Goal: Task Accomplishment & Management: Manage account settings

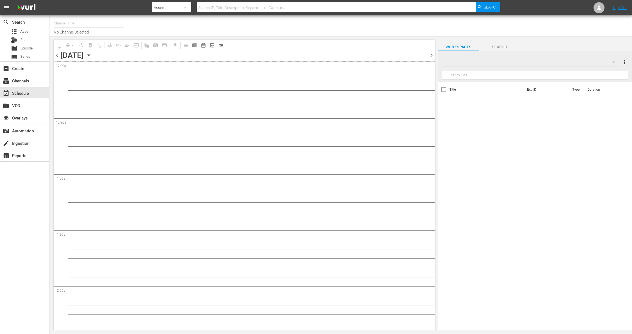
type input "Food (140)"
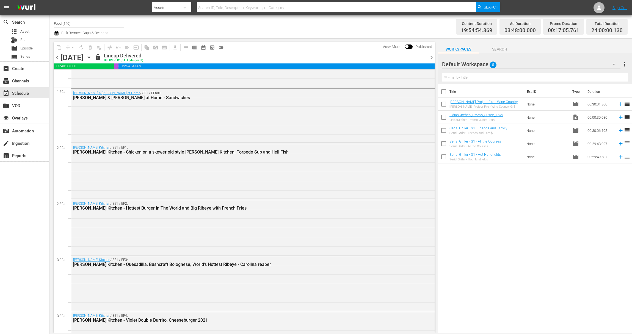
scroll to position [196, 0]
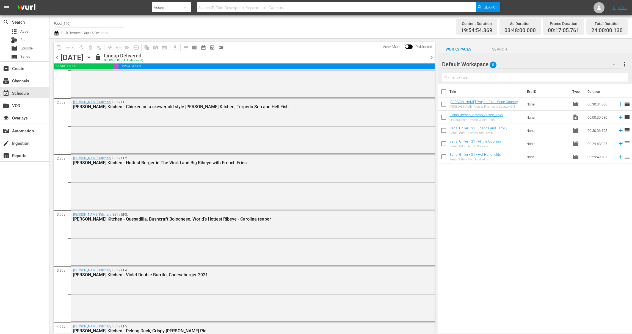
click at [92, 57] on icon "button" at bounding box center [89, 57] width 6 height 6
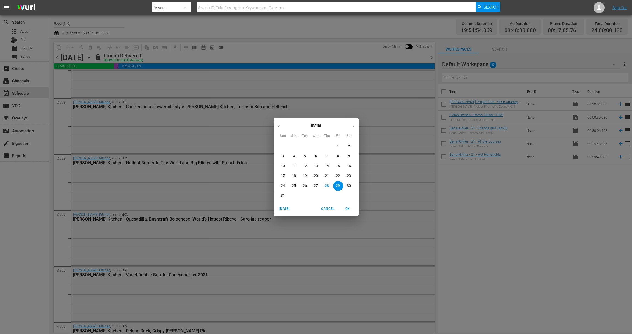
click at [285, 195] on span "31" at bounding box center [283, 196] width 10 height 5
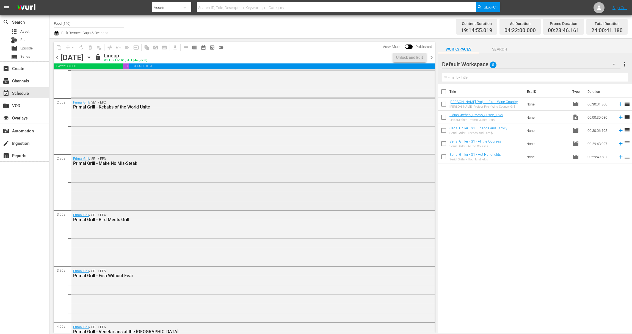
scroll to position [391, 0]
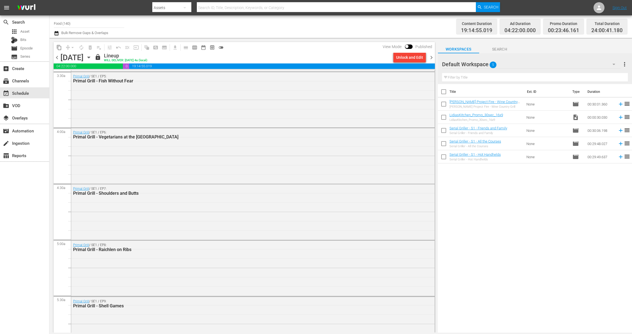
click at [92, 56] on icon "button" at bounding box center [89, 57] width 6 height 6
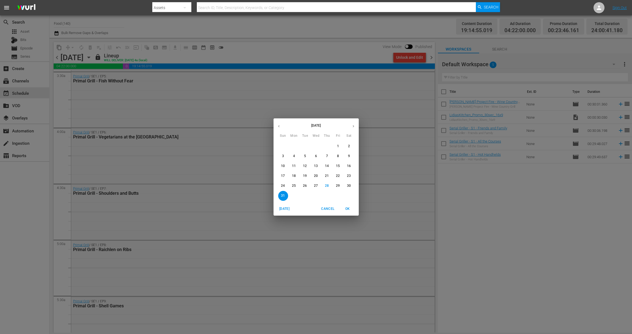
click at [222, 178] on div "[DATE] Sun Mon Tue Wed Thu Fri Sat 27 28 29 30 31 1 2 3 4 5 6 7 8 9 10 11 12 13…" at bounding box center [316, 167] width 632 height 334
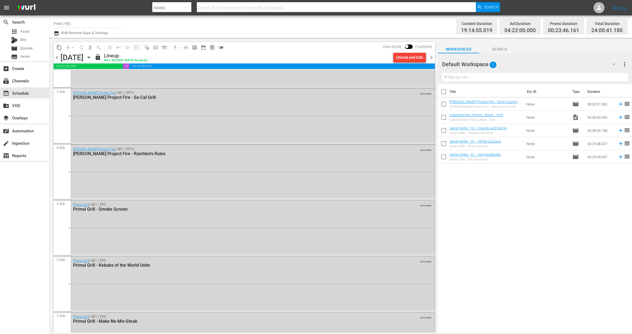
scroll to position [1835, 0]
click at [399, 57] on div "Unlock and Edit" at bounding box center [409, 58] width 27 height 10
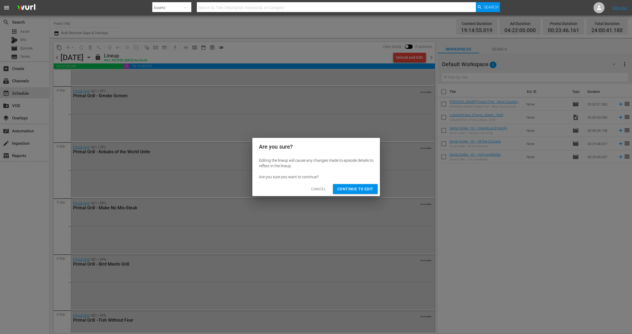
click at [357, 189] on span "Continue to Edit" at bounding box center [355, 189] width 36 height 7
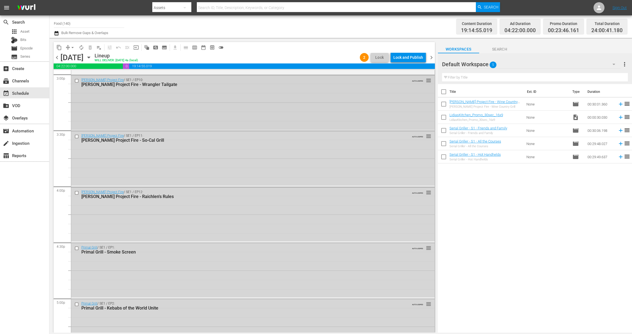
scroll to position [1606, 0]
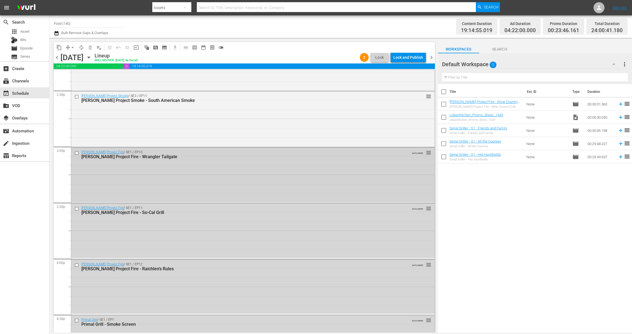
click at [78, 152] on input "checkbox" at bounding box center [78, 153] width 6 height 5
click at [77, 209] on input "checkbox" at bounding box center [78, 209] width 6 height 5
click at [77, 266] on input "checkbox" at bounding box center [78, 265] width 6 height 5
click at [75, 323] on input "checkbox" at bounding box center [78, 320] width 6 height 5
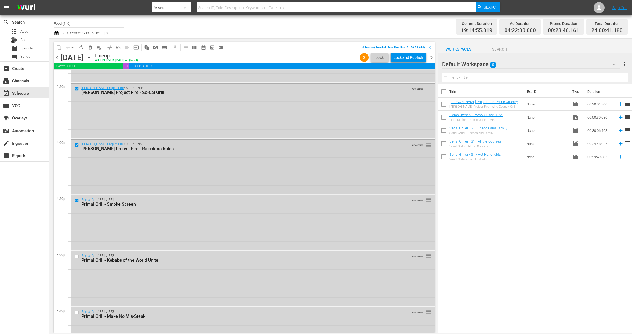
scroll to position [1780, 0]
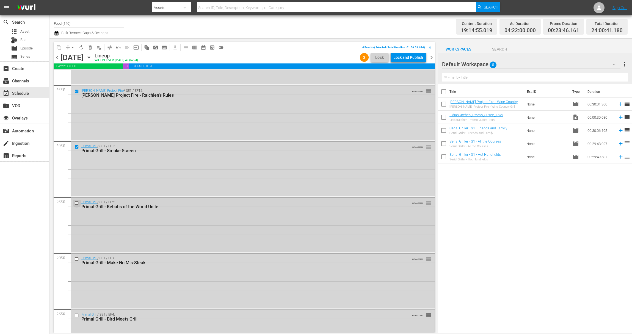
click at [77, 203] on input "checkbox" at bounding box center [78, 203] width 6 height 5
click at [76, 259] on input "checkbox" at bounding box center [78, 259] width 6 height 5
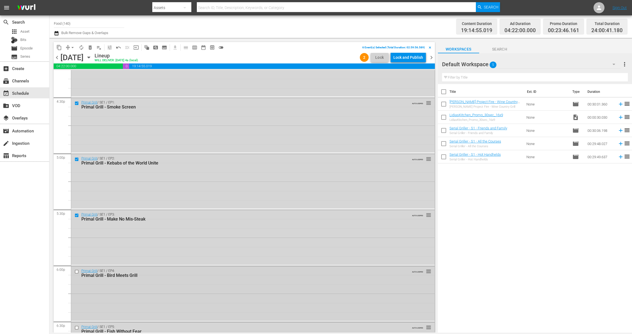
scroll to position [1824, 0]
click at [76, 272] on input "checkbox" at bounding box center [78, 271] width 6 height 5
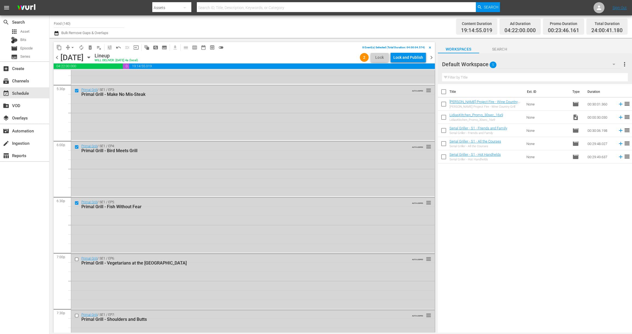
scroll to position [1997, 0]
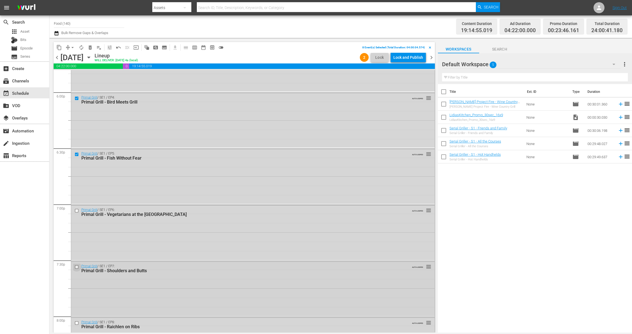
click at [76, 267] on input "checkbox" at bounding box center [78, 267] width 6 height 5
click at [77, 211] on input "checkbox" at bounding box center [78, 211] width 6 height 5
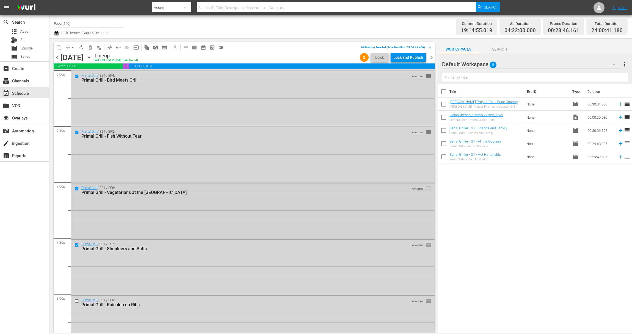
scroll to position [2053, 0]
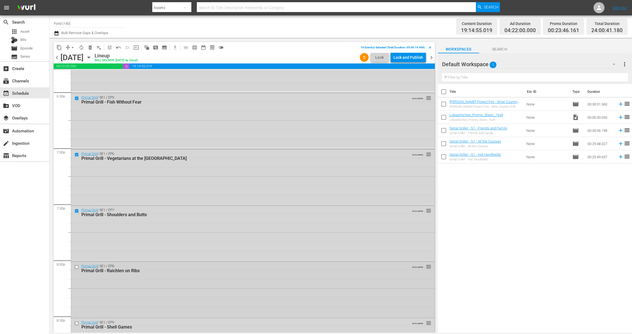
click at [76, 268] on input "checkbox" at bounding box center [78, 267] width 6 height 5
click at [77, 268] on input "checkbox" at bounding box center [78, 268] width 6 height 5
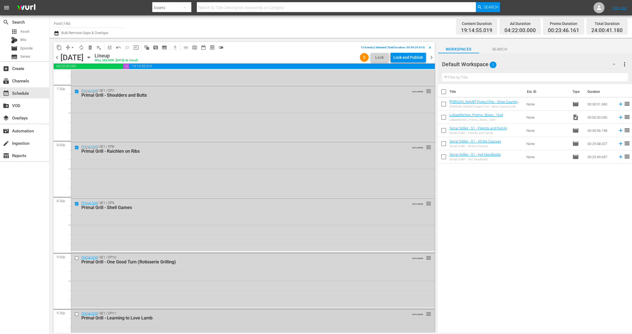
scroll to position [2223, 0]
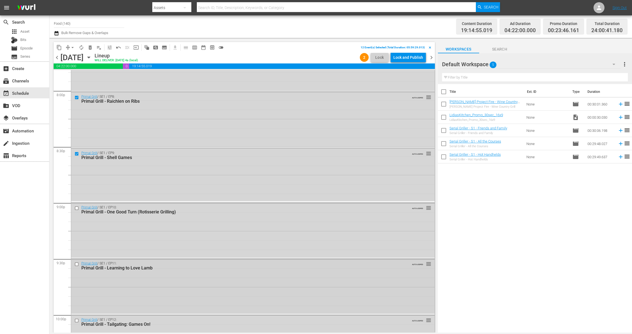
click at [77, 265] on input "checkbox" at bounding box center [78, 264] width 6 height 5
click at [77, 205] on div at bounding box center [77, 208] width 8 height 7
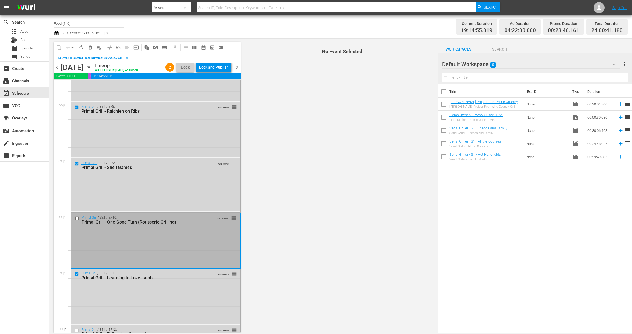
click at [77, 218] on input "checkbox" at bounding box center [78, 218] width 6 height 5
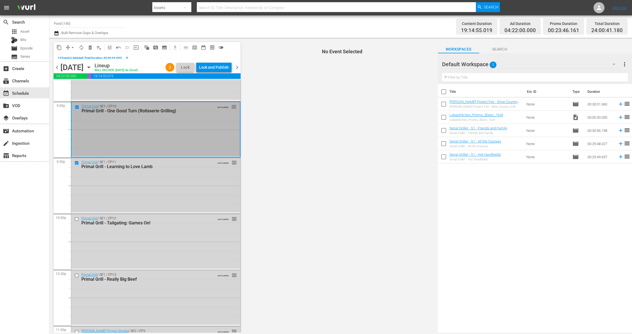
scroll to position [2349, 0]
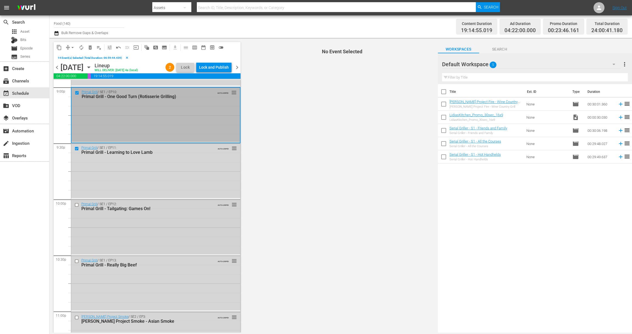
click at [76, 205] on input "checkbox" at bounding box center [78, 205] width 6 height 5
click at [76, 259] on input "checkbox" at bounding box center [78, 261] width 6 height 5
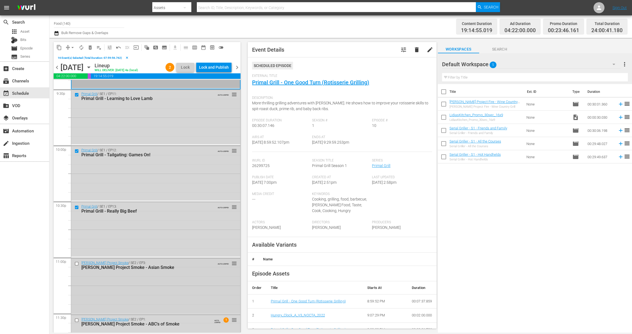
click at [75, 264] on input "checkbox" at bounding box center [78, 264] width 6 height 5
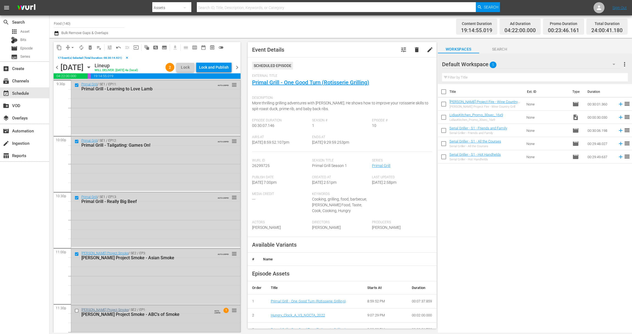
scroll to position [2441, 0]
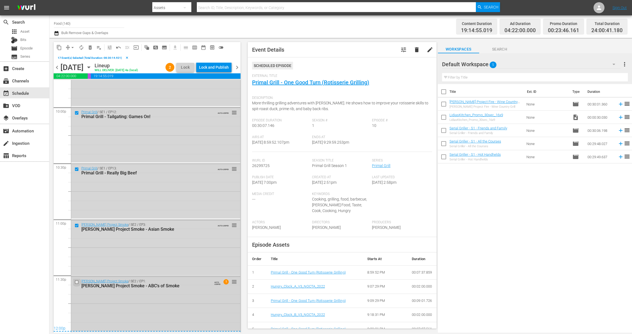
click at [77, 281] on input "checkbox" at bounding box center [78, 282] width 6 height 5
click at [91, 49] on span "delete_forever_outlined" at bounding box center [89, 47] width 5 height 5
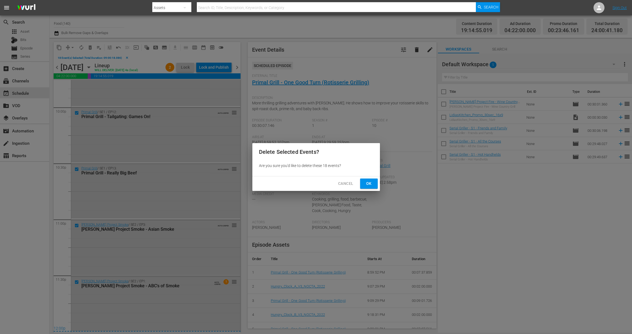
click at [366, 186] on span "Ok" at bounding box center [369, 183] width 9 height 7
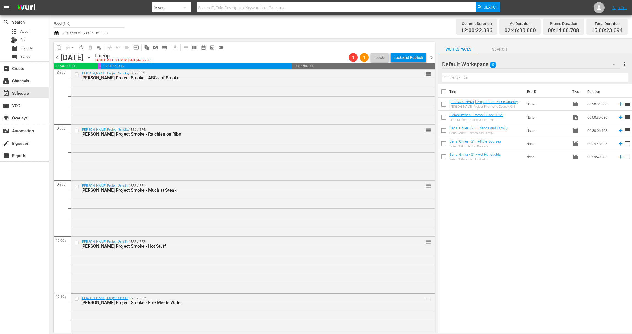
scroll to position [974, 0]
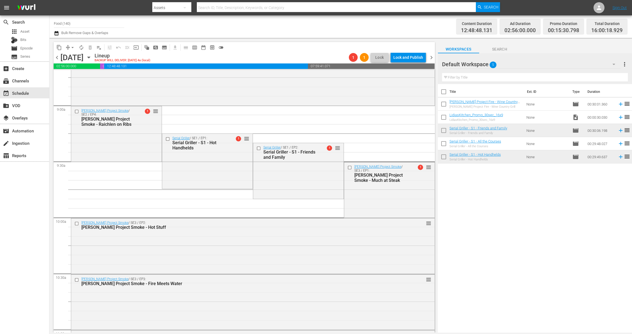
click at [624, 145] on span "reorder" at bounding box center [627, 143] width 7 height 7
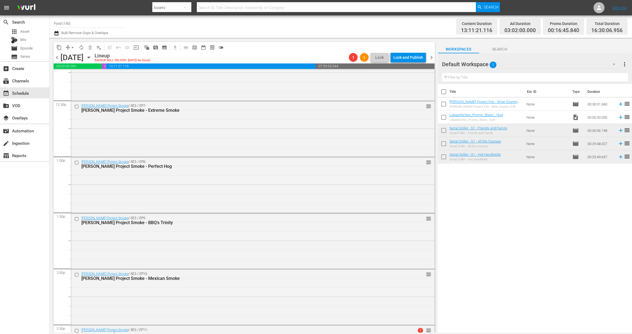
scroll to position [1177, 0]
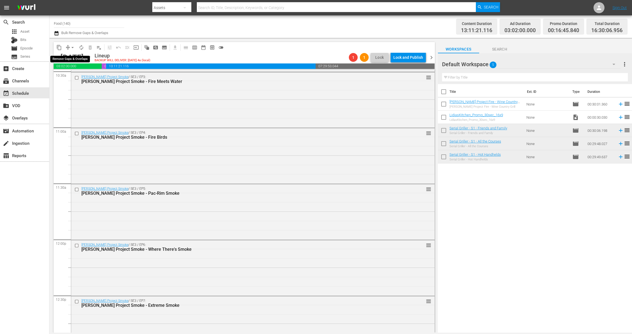
click at [74, 47] on span "arrow_drop_down" at bounding box center [72, 47] width 5 height 5
click at [73, 75] on li "Align to End of Previous Day" at bounding box center [73, 76] width 58 height 9
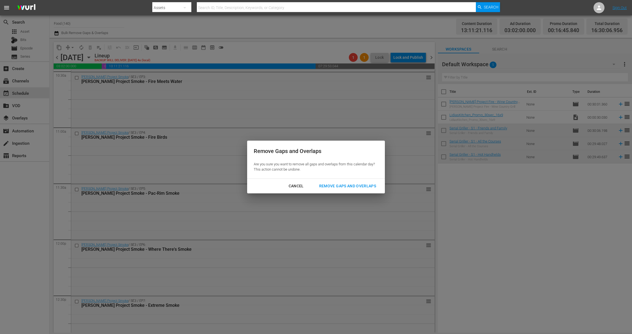
click at [333, 188] on div "Remove Gaps and Overlaps" at bounding box center [348, 186] width 66 height 7
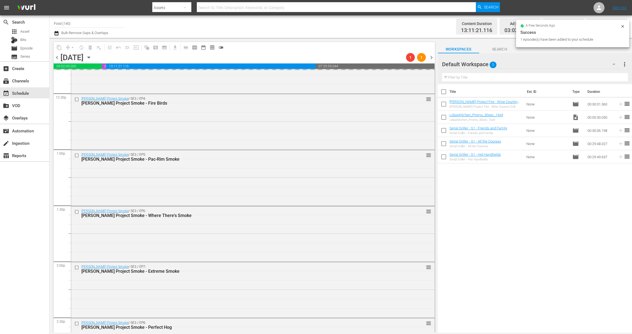
scroll to position [1489, 0]
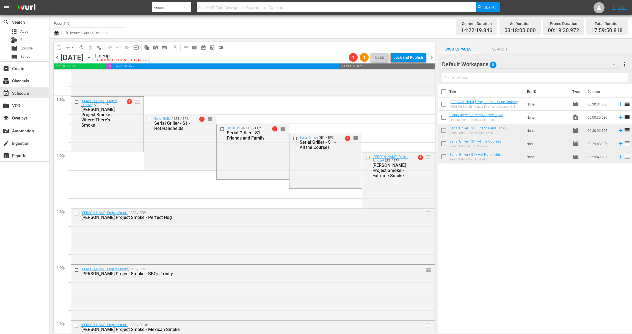
click at [70, 45] on span "arrow_drop_down" at bounding box center [72, 47] width 5 height 5
click at [74, 72] on li "Align to End of Previous Day" at bounding box center [73, 76] width 58 height 9
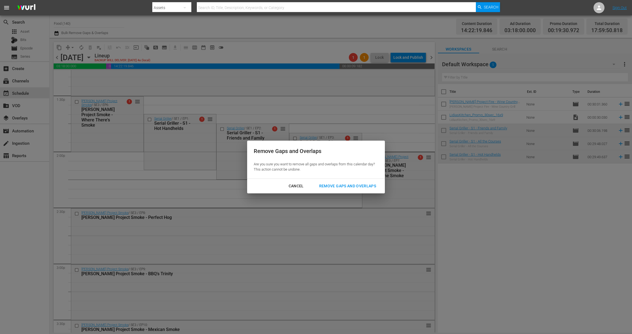
drag, startPoint x: 293, startPoint y: 185, endPoint x: 203, endPoint y: 110, distance: 117.1
click at [293, 185] on div "Cancel" at bounding box center [296, 186] width 24 height 7
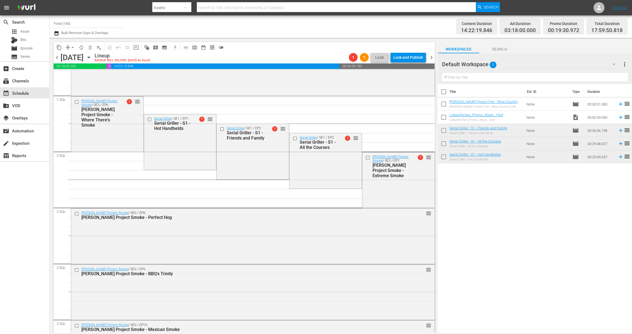
click at [67, 49] on span "compress" at bounding box center [67, 47] width 5 height 5
click at [73, 49] on span "arrow_drop_down" at bounding box center [72, 47] width 5 height 5
click at [74, 75] on li "Align to End of Previous Day" at bounding box center [73, 76] width 58 height 9
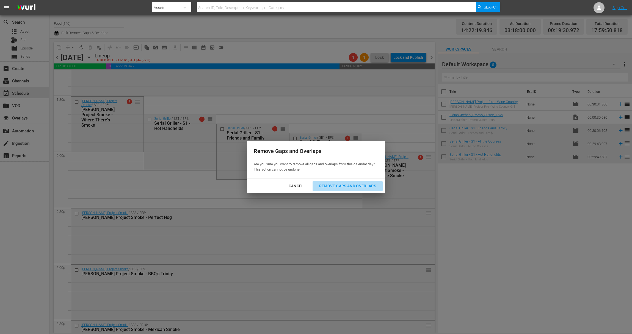
click at [363, 186] on div "Remove Gaps and Overlaps" at bounding box center [348, 186] width 66 height 7
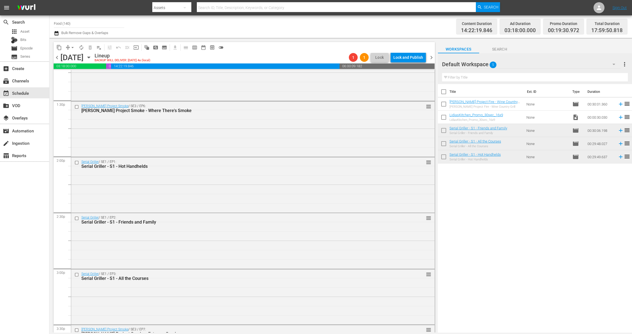
scroll to position [1461, 0]
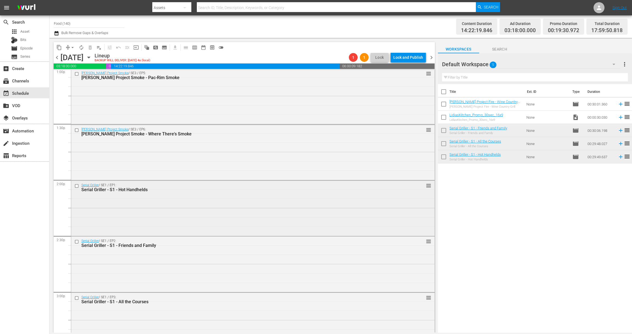
click at [292, 209] on div "Serial Griller / SE1 / EP1: Serial Griller - S1 - Hot Handhelds reorder" at bounding box center [253, 208] width 364 height 54
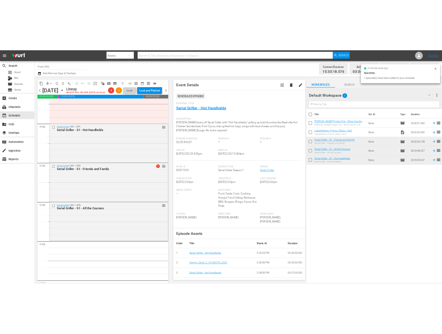
scroll to position [2260, 0]
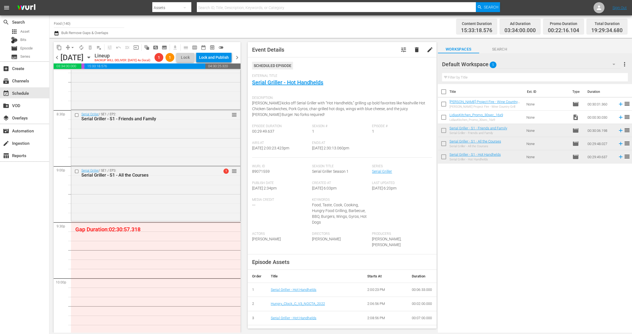
drag, startPoint x: 623, startPoint y: 143, endPoint x: 72, endPoint y: 1, distance: 569.5
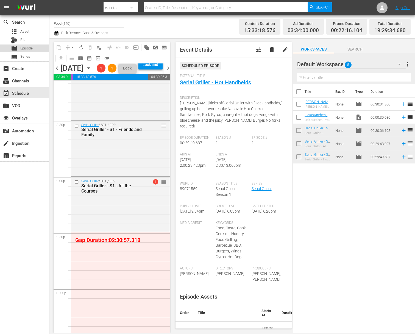
click at [24, 49] on span "Episode" at bounding box center [26, 48] width 12 height 5
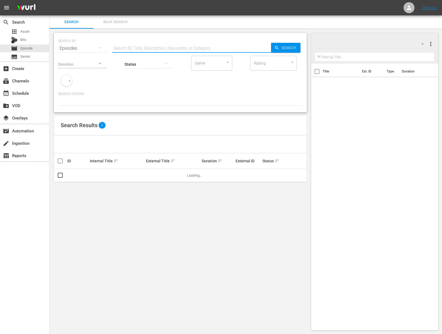
click at [129, 44] on input "text" at bounding box center [191, 48] width 159 height 13
paste input "Project Smoke: Smoked in Four Courses"
click at [283, 45] on span "Search" at bounding box center [289, 48] width 21 height 10
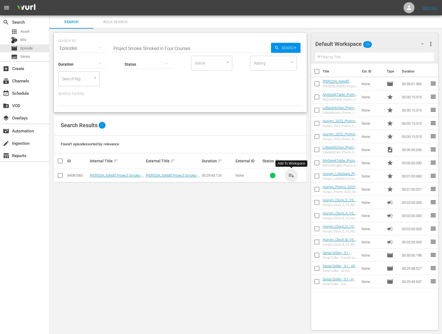
click at [289, 174] on span "playlist_add" at bounding box center [291, 175] width 7 height 7
click at [293, 175] on span "playlist_add" at bounding box center [291, 175] width 7 height 7
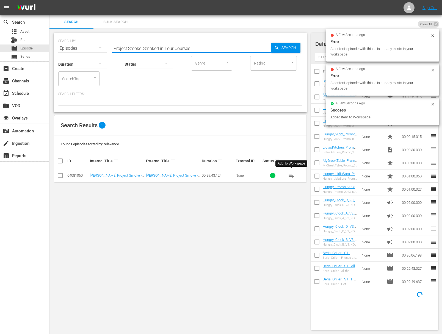
click at [222, 49] on input "Project Smoke: Smoked in Four Courses" at bounding box center [191, 48] width 159 height 13
paste input "Behind the Smoke"
click at [274, 48] on div "Search" at bounding box center [285, 48] width 29 height 10
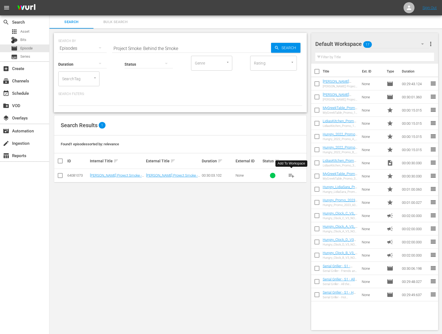
click at [291, 175] on span "playlist_add" at bounding box center [291, 175] width 7 height 7
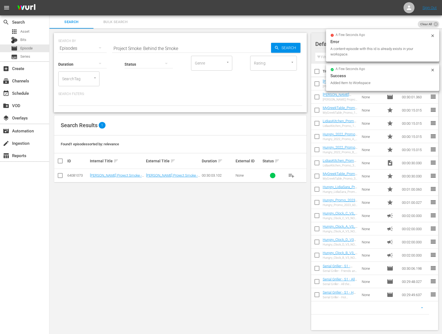
click at [192, 42] on input "Project Smoke: Behind the Smoke" at bounding box center [191, 48] width 159 height 13
paste input "The Big"
click at [269, 46] on input "Project Smoke: The Big Smoke" at bounding box center [191, 48] width 159 height 13
click at [275, 46] on icon "button" at bounding box center [276, 47] width 5 height 5
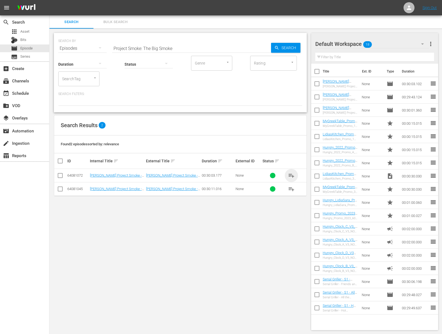
click at [294, 173] on span "playlist_add" at bounding box center [291, 175] width 7 height 7
click at [293, 175] on span "playlist_add" at bounding box center [291, 175] width 7 height 7
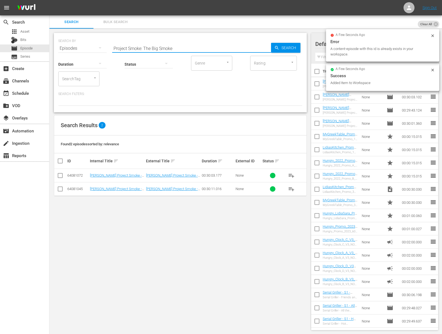
click at [182, 47] on input "Project Smoke: The Big Smoke" at bounding box center [191, 48] width 159 height 13
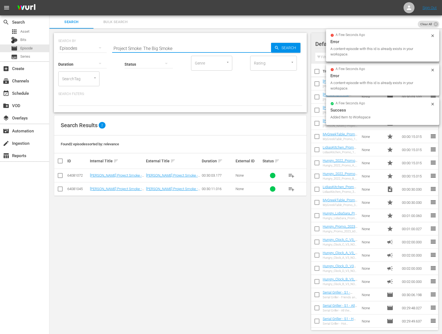
paste input "Smokehouse Cocktail Party"
click at [290, 47] on span "Search" at bounding box center [289, 48] width 21 height 10
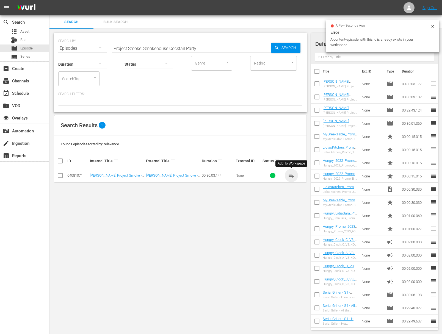
click at [291, 175] on span "playlist_add" at bounding box center [291, 175] width 7 height 7
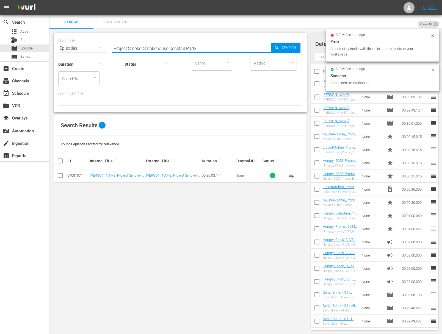
click at [206, 48] on input "Project Smoke: Smokehouse Cocktail Party" at bounding box center [191, 48] width 159 height 13
paste input "Project Smoke: Tropical Smoke"
click at [203, 48] on input "Project Smoke: Smokehouse Cocktail PartyaProject Smoke: Tropical Smoke" at bounding box center [191, 48] width 159 height 13
paste input "text"
click at [285, 48] on span "Search" at bounding box center [289, 48] width 21 height 10
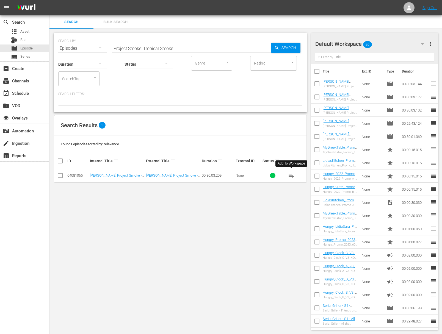
click at [292, 175] on span "playlist_add" at bounding box center [291, 175] width 7 height 7
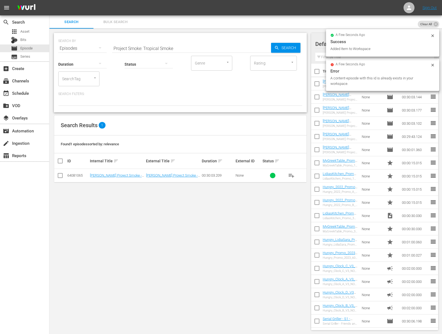
click at [195, 47] on input "Project Smoke: Tropical Smoke" at bounding box center [191, 48] width 159 height 13
paste input "Smoke in a Hurry"
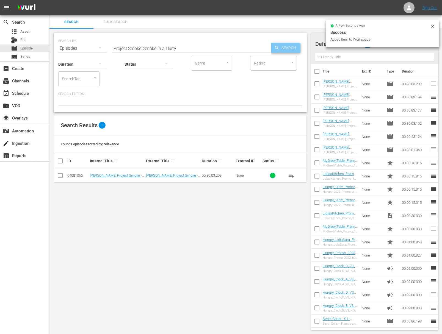
click at [283, 48] on span "Search" at bounding box center [289, 48] width 21 height 10
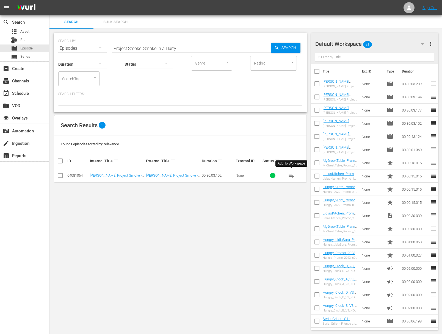
click at [292, 177] on span "playlist_add" at bounding box center [291, 175] width 7 height 7
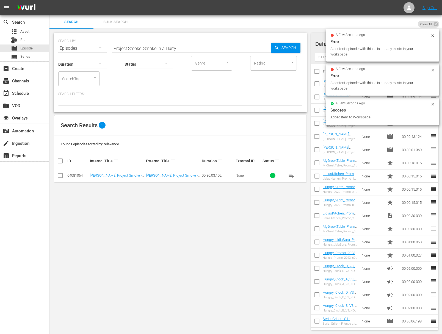
click at [183, 46] on input "Project Smoke: Smoke in a Hurry" at bounding box center [191, 48] width 159 height 13
paste input "Project Smoke: Rise and Smoke: Breakfast Hits the Smoker"
click at [186, 50] on input "Project Smoke: Smoke in a HurryaProject Smoke: Rise and Smoke: Breakfast Hits t…" at bounding box center [191, 48] width 159 height 13
paste input "text"
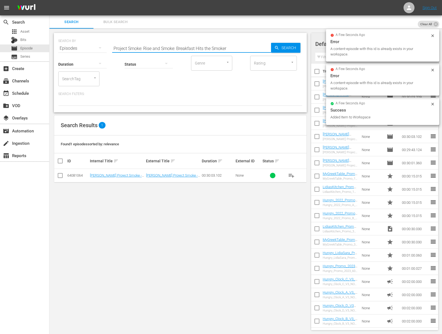
scroll to position [0, 0]
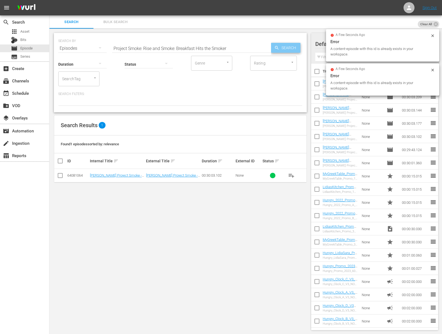
click at [279, 49] on icon "button" at bounding box center [276, 47] width 5 height 5
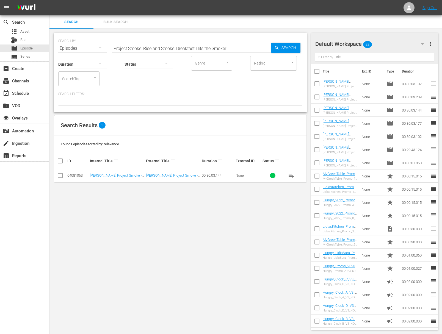
click at [293, 176] on span "playlist_add" at bounding box center [291, 175] width 7 height 7
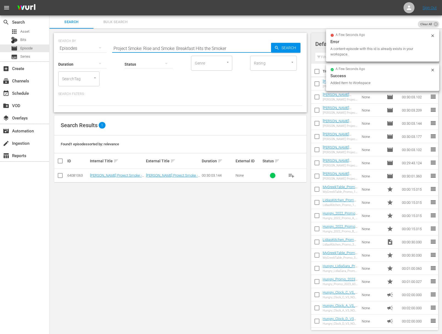
click at [232, 46] on input "Project Smoke: Rise and Smoke: Breakfast Hits the Smoker" at bounding box center [191, 48] width 159 height 13
paste input "Project Smoke: Project Smoke Road Trip"
click at [226, 47] on input "Project Smoke: Rise and Smoke: Breakfast Hits the SmokeraProject Smoke: Project…" at bounding box center [191, 48] width 159 height 13
paste input "text"
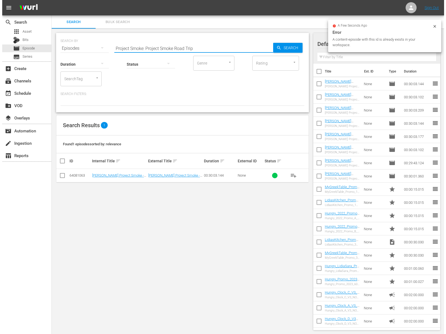
scroll to position [0, 0]
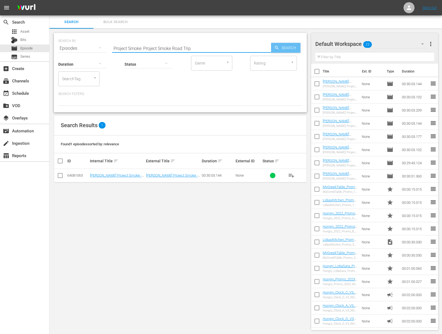
click at [283, 47] on span "Search" at bounding box center [289, 48] width 21 height 10
click at [291, 174] on span "playlist_add" at bounding box center [291, 175] width 7 height 7
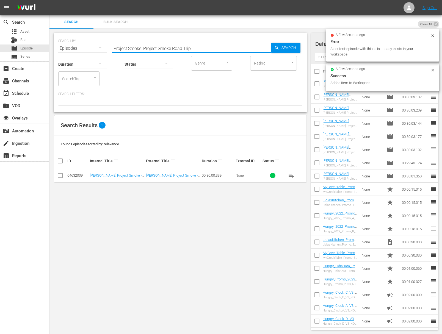
click at [185, 48] on input "Project Smoke: Project Smoke Road Trip" at bounding box center [191, 48] width 159 height 13
paste input "Global Tailgate"
type input "Project Smoke: Global Tailgate"
click at [281, 48] on span "Search" at bounding box center [289, 48] width 21 height 10
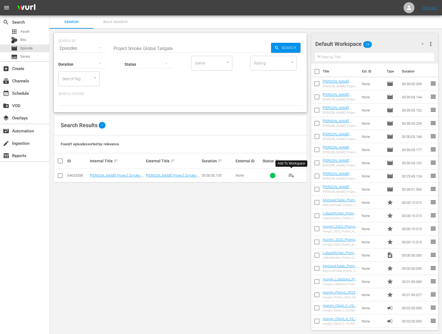
click at [292, 175] on span "playlist_add" at bounding box center [291, 175] width 7 height 7
click at [20, 95] on div "event_available Schedule" at bounding box center [15, 92] width 31 height 5
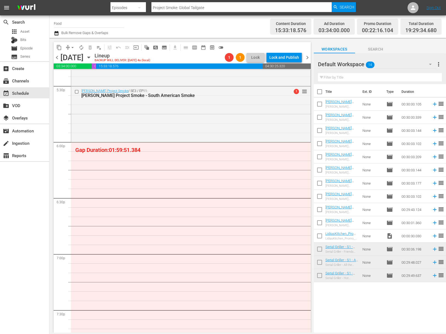
scroll to position [1937, 0]
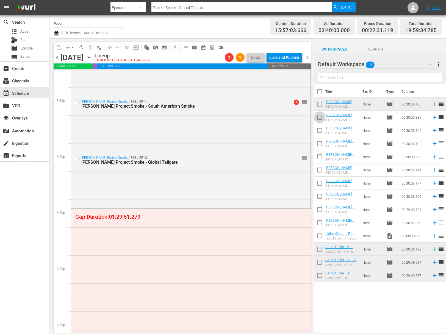
click at [320, 118] on input "checkbox" at bounding box center [320, 119] width 12 height 12
checkbox input "true"
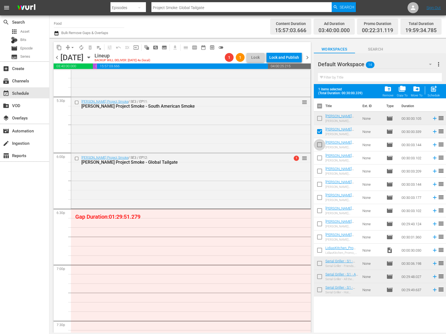
click at [321, 144] on input "checkbox" at bounding box center [320, 146] width 12 height 12
checkbox input "true"
click at [321, 158] on input "checkbox" at bounding box center [320, 159] width 12 height 12
checkbox input "true"
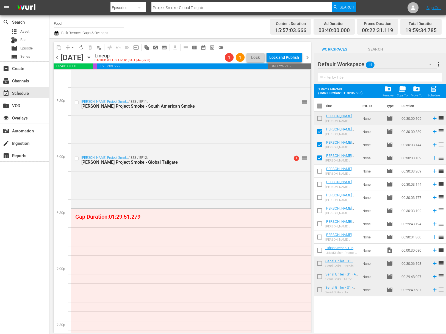
click at [321, 173] on input "checkbox" at bounding box center [320, 173] width 12 height 12
click at [320, 171] on input "checkbox" at bounding box center [320, 173] width 12 height 12
checkbox input "false"
click at [432, 87] on span "post_add" at bounding box center [433, 88] width 7 height 7
checkbox input "false"
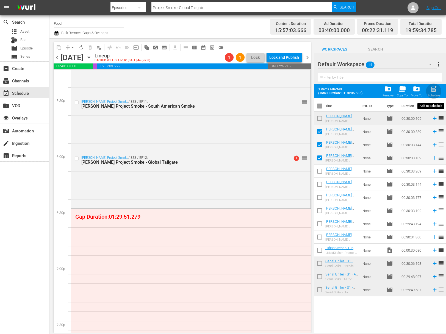
checkbox input "false"
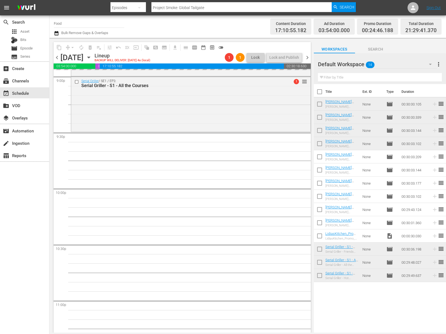
scroll to position [2354, 0]
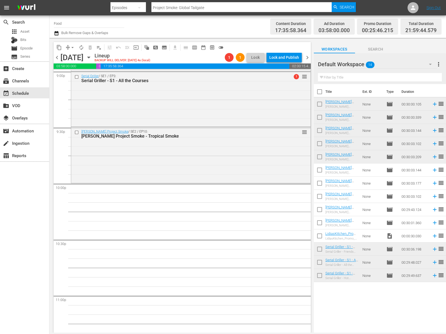
click at [321, 173] on input "checkbox" at bounding box center [320, 172] width 12 height 12
checkbox input "true"
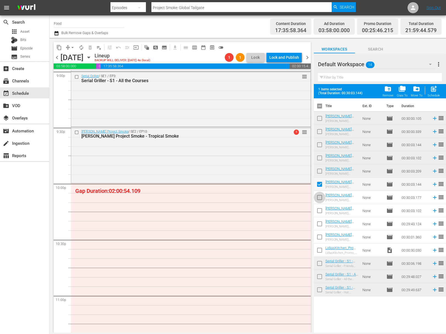
click at [319, 199] on input "checkbox" at bounding box center [320, 199] width 12 height 12
checkbox input "true"
click at [320, 210] on input "checkbox" at bounding box center [320, 212] width 12 height 12
checkbox input "true"
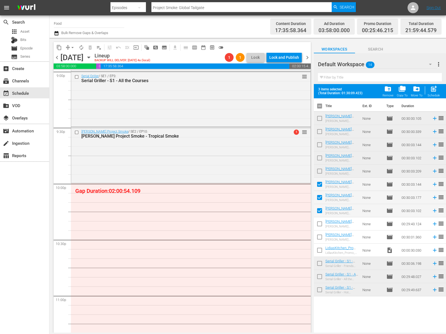
click at [320, 224] on input "checkbox" at bounding box center [320, 225] width 12 height 12
checkbox input "true"
click at [320, 239] on input "checkbox" at bounding box center [320, 239] width 12 height 12
checkbox input "true"
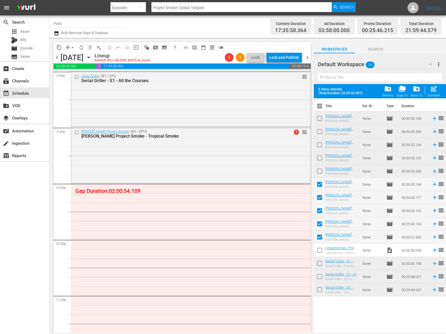
click at [320, 251] on input "checkbox" at bounding box center [320, 252] width 12 height 12
click at [320, 250] on input "checkbox" at bounding box center [320, 252] width 12 height 12
checkbox input "false"
click at [431, 93] on span "post_add" at bounding box center [433, 88] width 7 height 7
checkbox input "false"
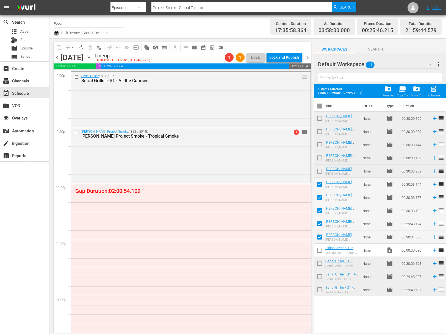
checkbox input "false"
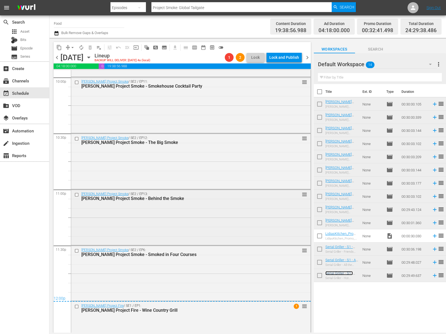
scroll to position [2485, 0]
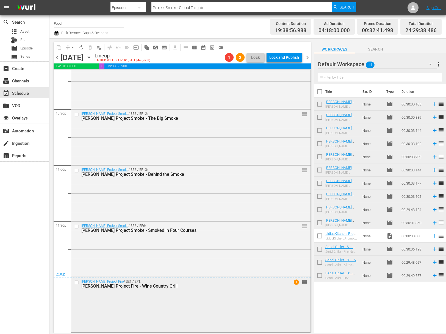
click at [242, 314] on div "Steven Raichlen's Project Fire / SE1 / EP1: Steven Raichlen's Project Fire - Wi…" at bounding box center [190, 304] width 239 height 54
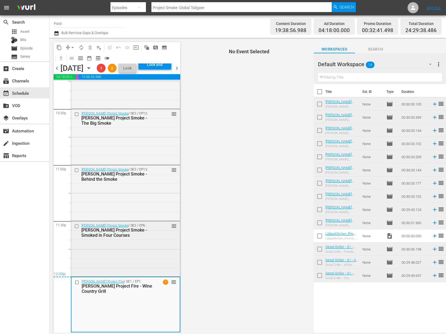
scroll to position [2513, 0]
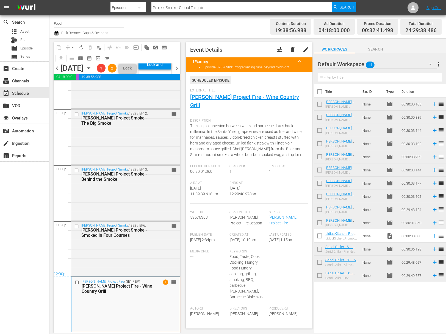
click at [77, 282] on input "checkbox" at bounding box center [78, 282] width 6 height 5
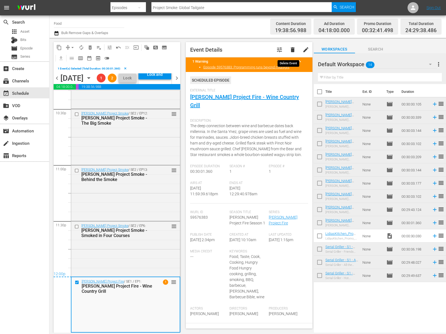
click at [291, 50] on span "delete" at bounding box center [293, 49] width 7 height 7
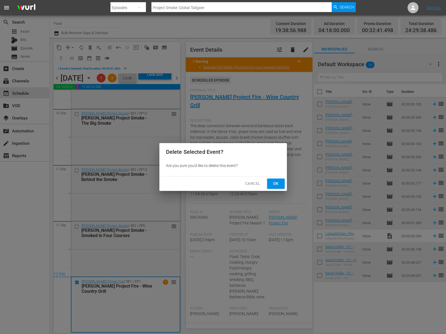
click at [276, 186] on span "Ok" at bounding box center [276, 183] width 9 height 7
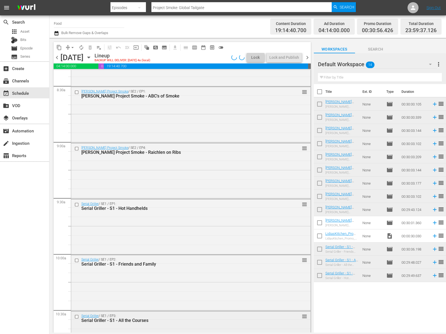
scroll to position [920, 0]
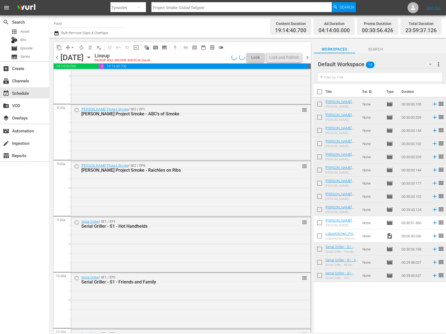
click at [71, 48] on span "arrow_drop_down" at bounding box center [72, 47] width 5 height 5
click at [73, 75] on li "Align to End of Previous Day" at bounding box center [73, 76] width 58 height 9
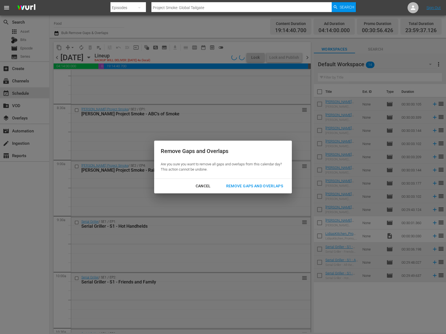
click at [246, 188] on div "Remove Gaps and Overlaps" at bounding box center [255, 186] width 66 height 7
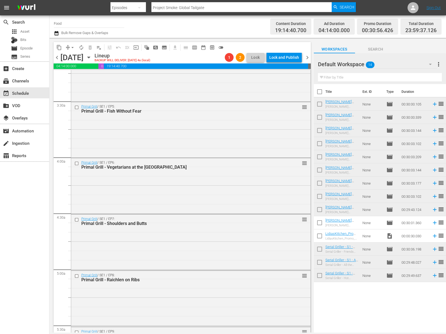
scroll to position [583, 0]
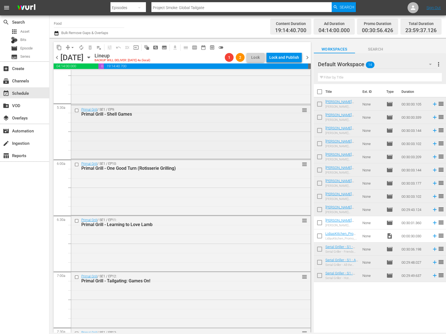
click at [124, 132] on div "Primal Grill / SE1 / EP9: Primal Grill - Shell Games reorder" at bounding box center [190, 131] width 239 height 53
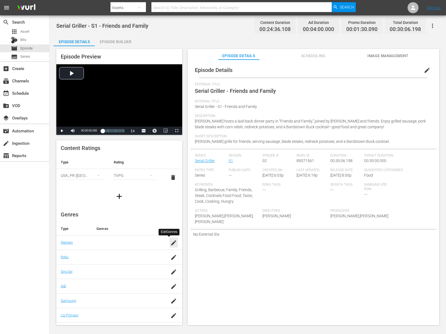
click at [171, 244] on icon "button" at bounding box center [173, 243] width 5 height 5
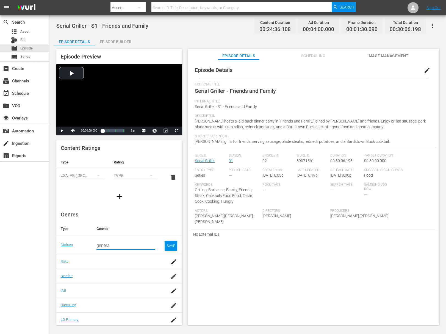
click at [114, 246] on input "genera" at bounding box center [126, 245] width 59 height 13
click at [119, 262] on div "General Variety (GV)" at bounding box center [131, 260] width 31 height 13
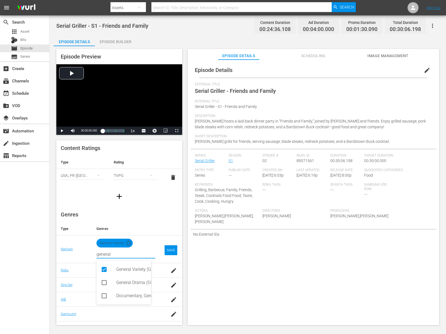
type input "general"
click at [168, 252] on div "SAVE" at bounding box center [171, 251] width 13 height 10
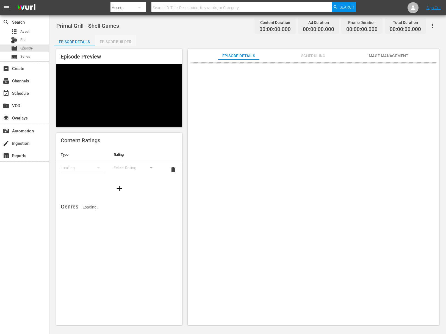
click at [119, 42] on div "Episode Builder" at bounding box center [115, 41] width 41 height 13
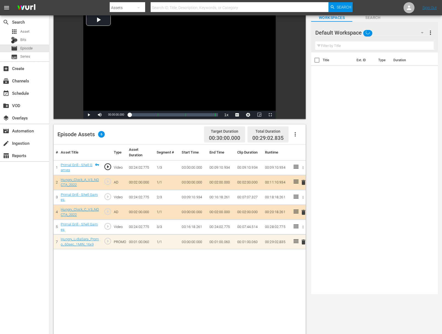
scroll to position [40, 0]
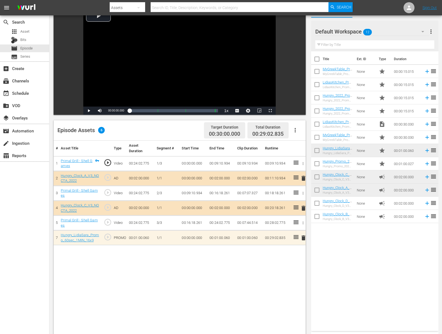
click at [305, 238] on span "delete" at bounding box center [303, 238] width 7 height 7
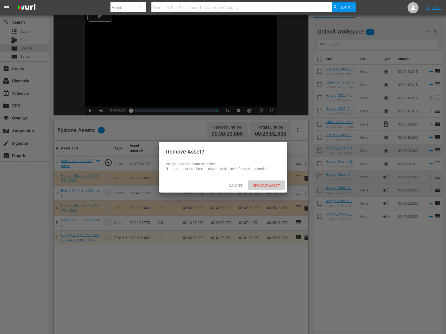
click at [268, 186] on span "Remove Asset" at bounding box center [266, 186] width 37 height 4
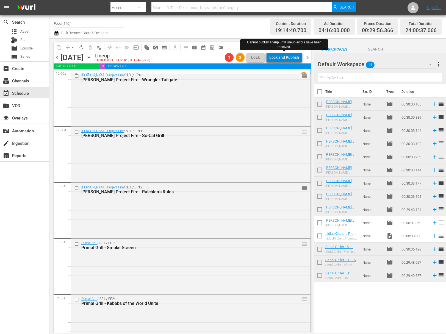
click at [287, 56] on div "Lock and Publish" at bounding box center [284, 58] width 30 height 10
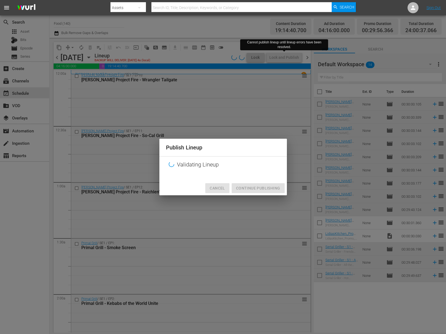
click at [219, 187] on span "Cancel" at bounding box center [217, 188] width 15 height 7
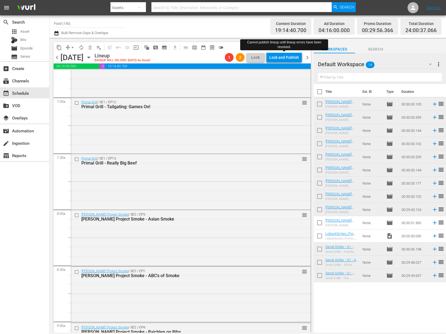
scroll to position [1089, 0]
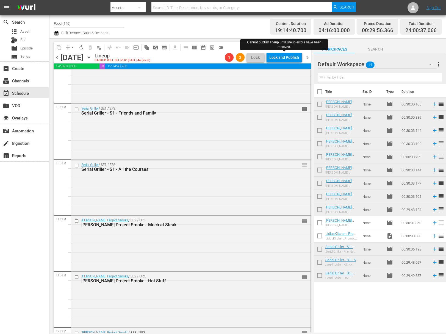
click at [72, 49] on span "arrow_drop_down" at bounding box center [72, 47] width 5 height 5
click at [76, 76] on li "Align to End of Previous Day" at bounding box center [73, 76] width 58 height 9
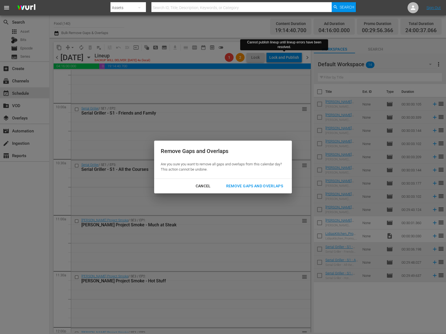
click at [266, 186] on div "Remove Gaps and Overlaps" at bounding box center [255, 186] width 66 height 7
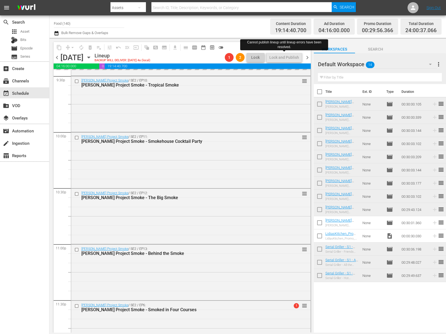
scroll to position [2431, 0]
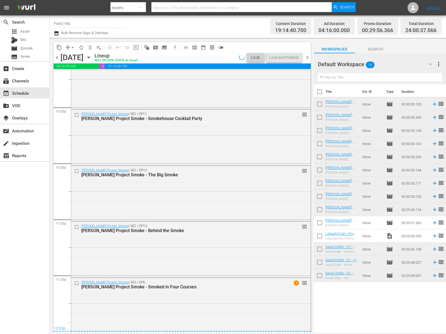
click at [70, 43] on div "arrow_drop_down" at bounding box center [72, 47] width 9 height 9
click at [70, 45] on span "arrow_drop_down" at bounding box center [72, 47] width 5 height 5
click at [94, 63] on li "Align to Midnight" at bounding box center [73, 58] width 58 height 9
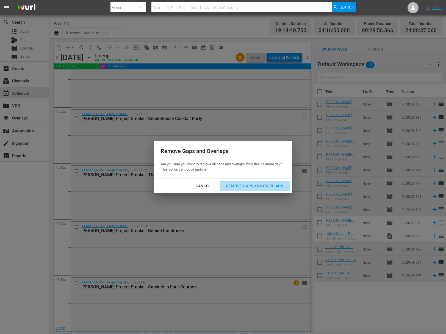
click at [250, 186] on div "Remove Gaps and Overlaps" at bounding box center [255, 186] width 66 height 7
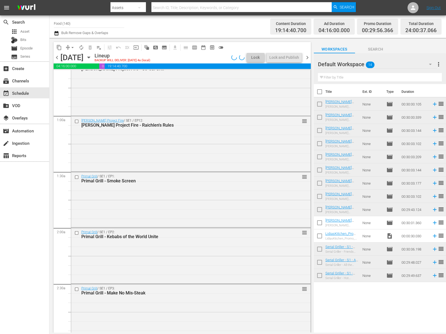
scroll to position [0, 0]
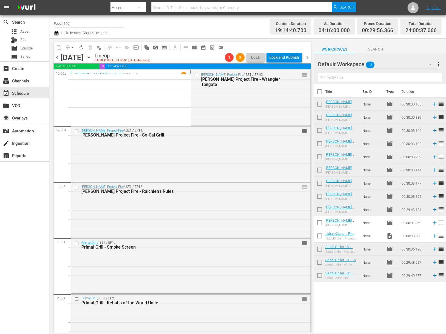
click at [284, 55] on div "Lock and Publish" at bounding box center [284, 58] width 30 height 10
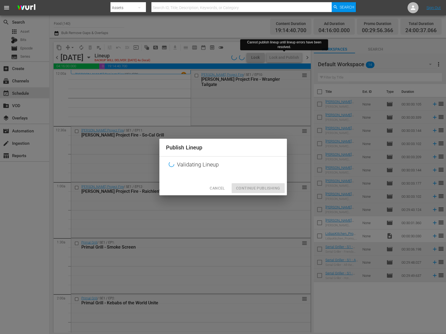
click at [218, 186] on span "Cancel" at bounding box center [217, 188] width 15 height 7
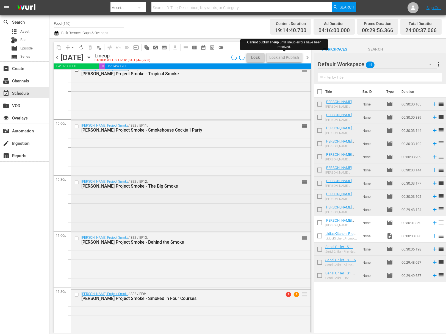
scroll to position [2430, 0]
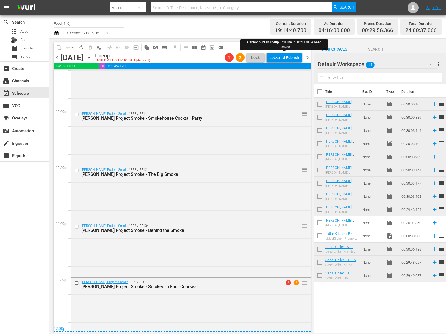
click at [93, 58] on div "[DATE] [DATE]" at bounding box center [76, 57] width 33 height 9
click at [92, 56] on icon "button" at bounding box center [89, 57] width 6 height 6
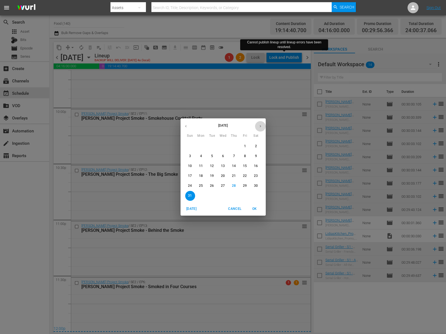
click at [263, 122] on button "button" at bounding box center [260, 126] width 11 height 11
click at [201, 148] on p "1" at bounding box center [201, 146] width 2 height 5
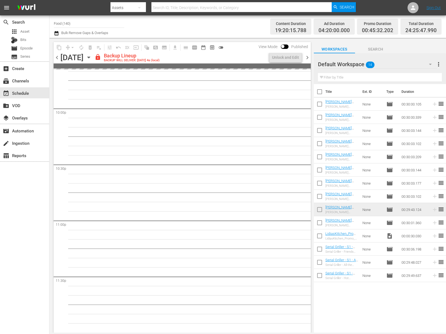
scroll to position [2429, 0]
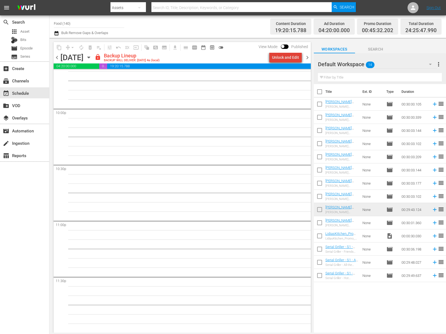
click at [289, 58] on div "Unlock and Edit" at bounding box center [285, 58] width 27 height 10
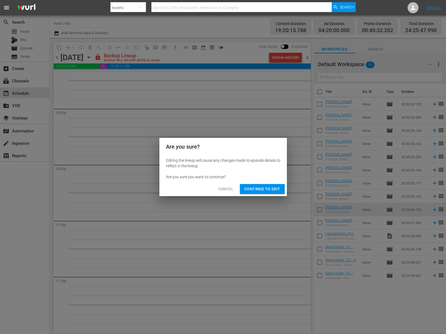
click at [268, 189] on span "Continue to Edit" at bounding box center [262, 189] width 36 height 7
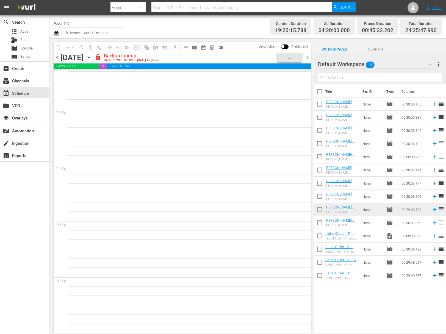
click at [90, 58] on icon "button" at bounding box center [88, 57] width 2 height 1
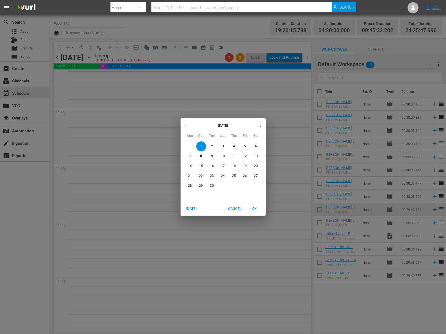
click at [186, 127] on icon "button" at bounding box center [185, 126] width 1 height 2
click at [191, 194] on p "31" at bounding box center [190, 196] width 4 height 5
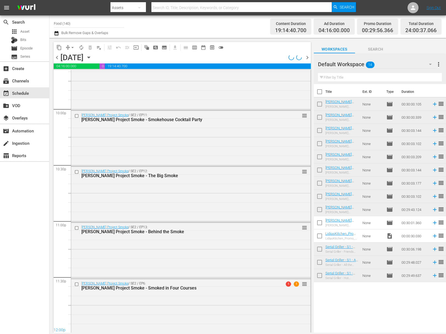
scroll to position [2430, 0]
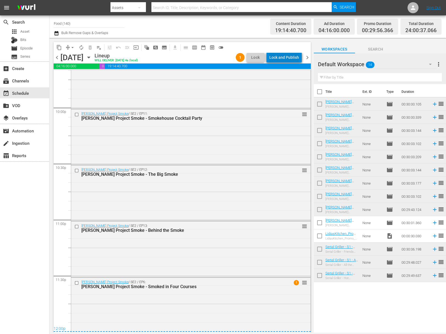
click at [290, 59] on div "Lock and Publish" at bounding box center [284, 58] width 30 height 10
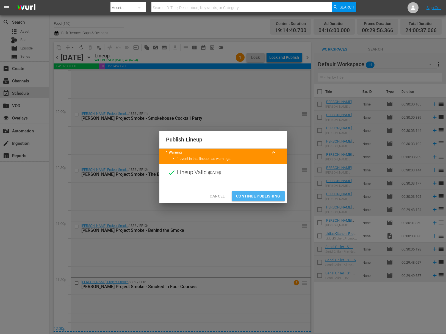
click at [260, 197] on span "Continue Publishing" at bounding box center [258, 196] width 44 height 7
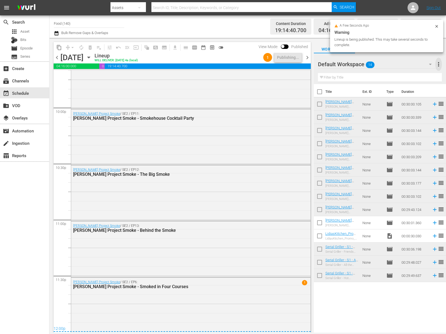
click at [441, 65] on span "more_vert" at bounding box center [439, 64] width 7 height 7
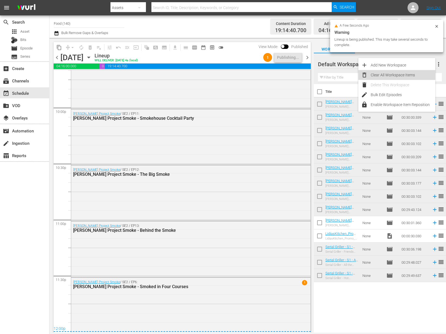
click at [411, 78] on div "Clear All Workspace Items" at bounding box center [403, 75] width 65 height 10
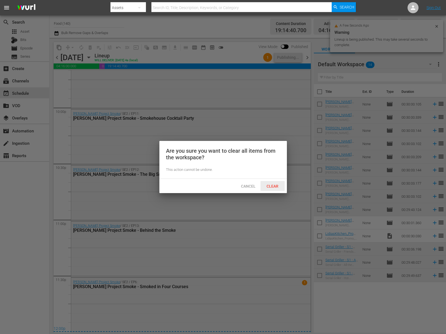
click at [270, 187] on span "Clear" at bounding box center [272, 186] width 21 height 4
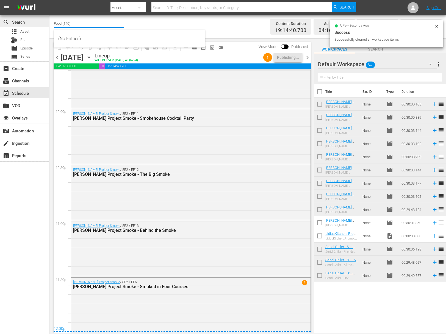
drag, startPoint x: 73, startPoint y: 23, endPoint x: 46, endPoint y: 20, distance: 27.1
click at [49, 0] on div "search Search apps Asset Bits movie Episode subtitles Series add_box Create sub…" at bounding box center [247, 0] width 397 height 0
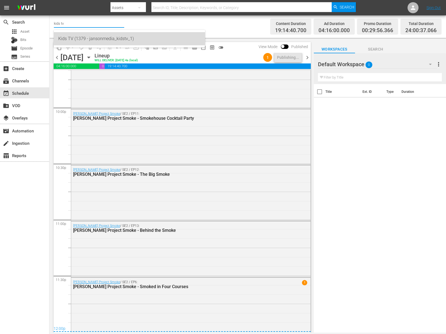
click at [76, 41] on div "Kids TV (1379 - jansonmedia_kidstv_1)" at bounding box center [129, 38] width 142 height 13
type input "Kids TV (1379 - jansonmedia_kidstv_1)"
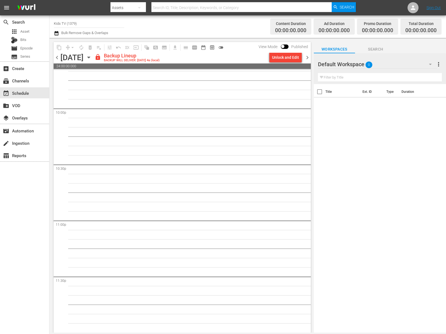
scroll to position [2429, 0]
click at [285, 57] on div "Unlock and Edit" at bounding box center [285, 58] width 27 height 10
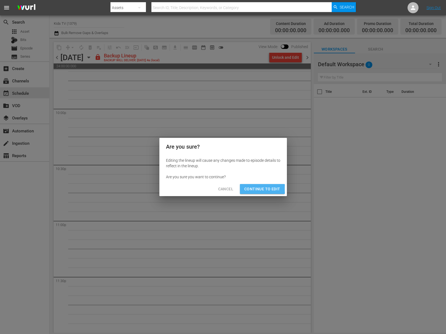
click at [249, 189] on span "Continue to Edit" at bounding box center [262, 189] width 36 height 7
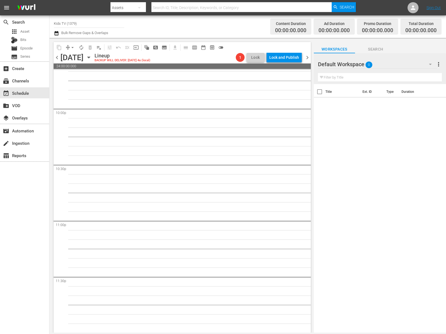
click at [93, 57] on div "[DATE] [DATE]" at bounding box center [76, 57] width 33 height 9
click at [92, 58] on icon "button" at bounding box center [89, 57] width 6 height 6
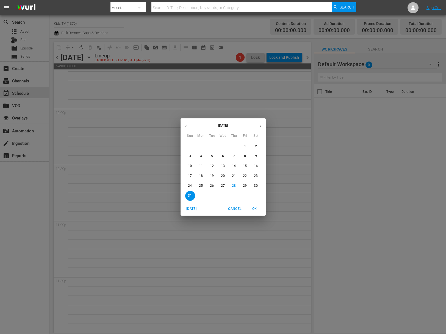
click at [32, 46] on div "[DATE] Sun Mon Tue Wed Thu Fri Sat 27 28 29 30 31 1 2 3 4 5 6 7 8 9 10 11 12 13…" at bounding box center [223, 167] width 446 height 334
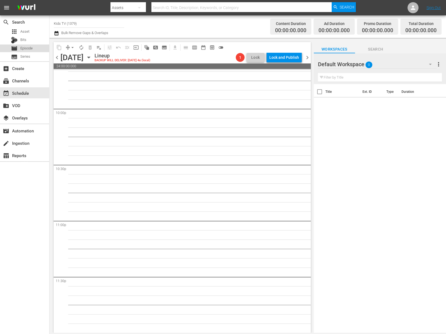
click at [32, 48] on span "Episode" at bounding box center [26, 48] width 12 height 5
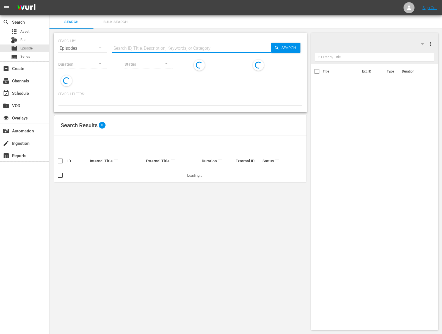
click at [121, 49] on input "text" at bounding box center [191, 48] width 159 height 13
type input "lullabies"
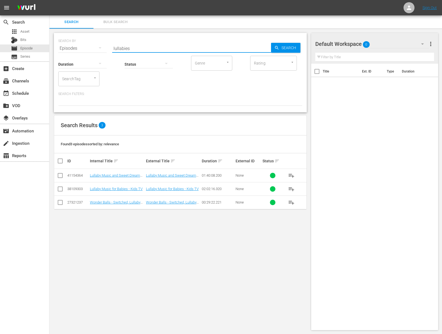
click at [59, 175] on input "checkbox" at bounding box center [60, 177] width 7 height 7
checkbox input "true"
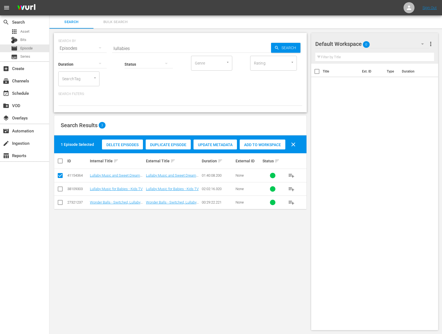
click at [60, 188] on input "checkbox" at bounding box center [60, 190] width 7 height 7
checkbox input "true"
click at [250, 145] on span "Add to Workspace" at bounding box center [263, 145] width 46 height 4
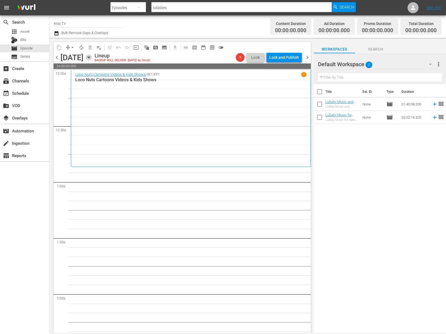
click at [92, 58] on icon "button" at bounding box center [89, 57] width 6 height 6
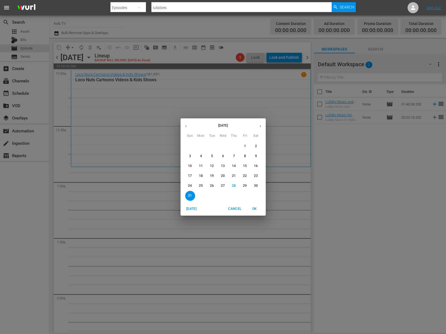
click at [186, 125] on icon "button" at bounding box center [186, 126] width 4 height 4
click at [186, 126] on icon "button" at bounding box center [185, 126] width 1 height 2
click at [193, 187] on span "25" at bounding box center [190, 186] width 10 height 5
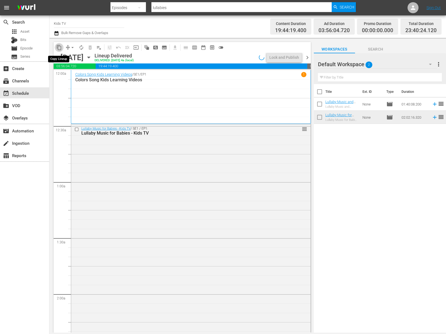
click at [59, 48] on span "content_copy" at bounding box center [58, 47] width 5 height 5
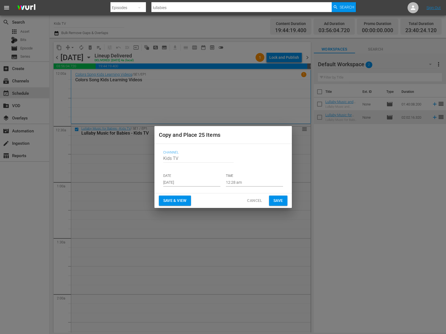
click at [201, 184] on input "[DATE]" at bounding box center [191, 182] width 57 height 8
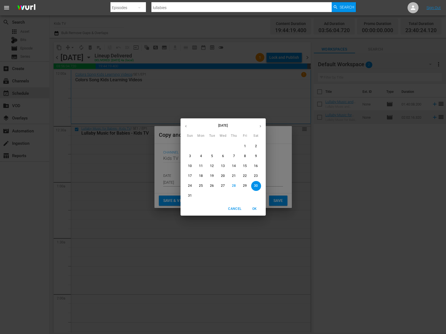
click at [188, 197] on p "31" at bounding box center [190, 196] width 4 height 5
type input "[DATE]"
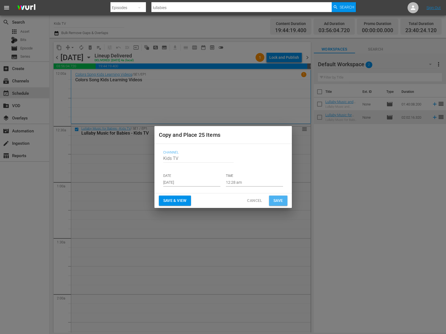
click at [279, 200] on span "Save" at bounding box center [279, 200] width 10 height 7
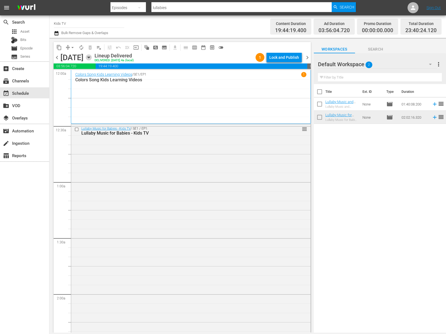
click at [92, 59] on icon "button" at bounding box center [89, 57] width 6 height 6
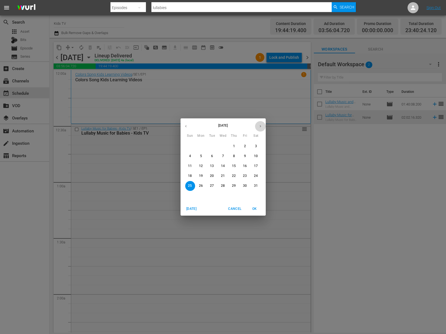
click at [259, 128] on icon "button" at bounding box center [260, 126] width 4 height 4
click at [260, 126] on icon "button" at bounding box center [260, 126] width 1 height 2
click at [260, 126] on icon "button" at bounding box center [260, 126] width 4 height 4
click at [191, 194] on p "31" at bounding box center [190, 196] width 4 height 5
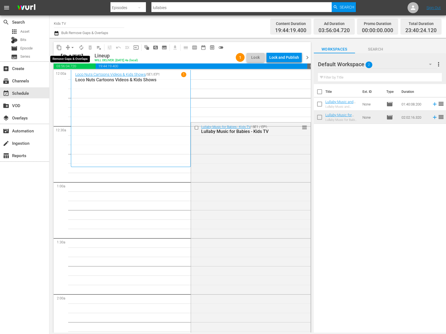
click at [74, 45] on span "arrow_drop_down" at bounding box center [72, 47] width 5 height 5
click at [76, 79] on li "Align to End of Previous Day" at bounding box center [73, 76] width 58 height 9
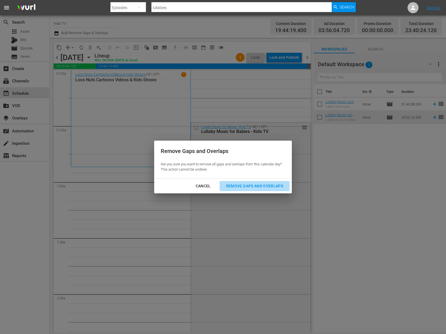
click at [268, 186] on div "Remove Gaps and Overlaps" at bounding box center [255, 186] width 66 height 7
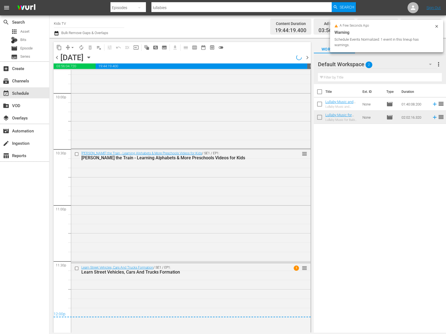
scroll to position [2473, 0]
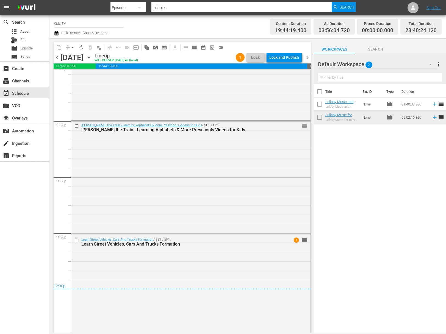
click at [286, 58] on div "Lock and Publish" at bounding box center [284, 58] width 30 height 10
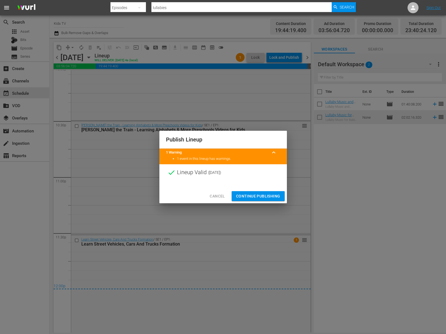
click at [257, 195] on span "Continue Publishing" at bounding box center [258, 196] width 44 height 7
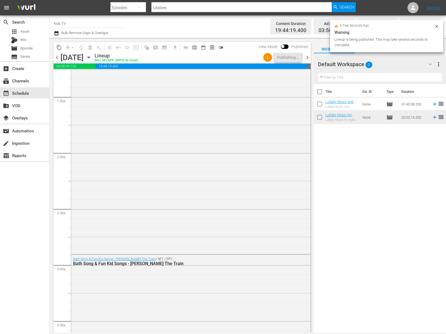
scroll to position [0, 0]
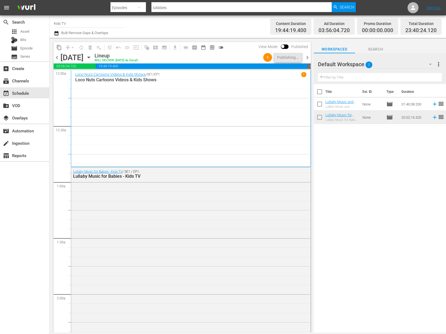
click at [92, 56] on icon "button" at bounding box center [89, 57] width 6 height 6
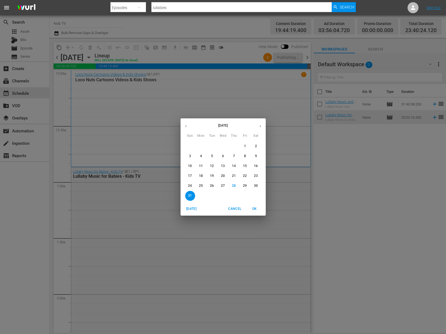
click at [257, 127] on button "button" at bounding box center [260, 126] width 11 height 11
click at [201, 148] on p "1" at bounding box center [201, 146] width 2 height 5
